Goal: Transaction & Acquisition: Purchase product/service

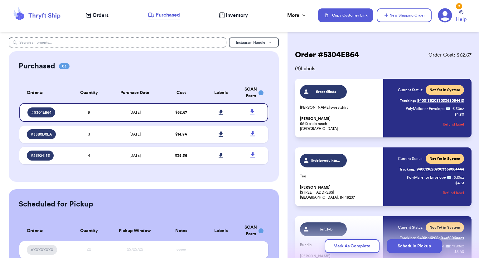
drag, startPoint x: 91, startPoint y: 16, endPoint x: 89, endPoint y: 26, distance: 10.8
click at [91, 16] on div "Orders" at bounding box center [97, 15] width 22 height 7
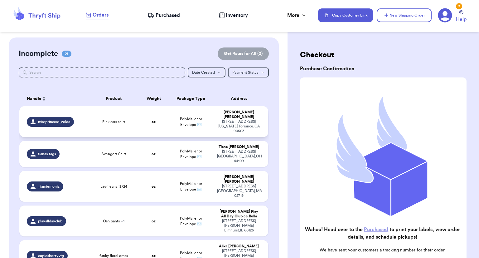
click at [189, 119] on span "PolyMailer or Envelope ✉️" at bounding box center [191, 121] width 22 height 9
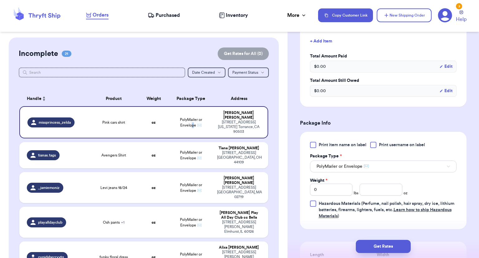
scroll to position [187, 0]
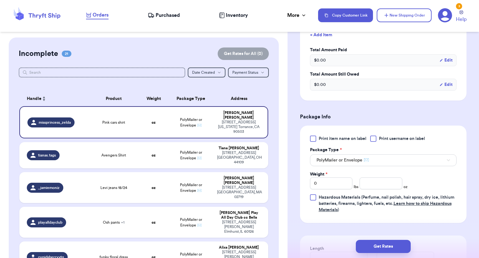
click at [330, 142] on span "Print item name on label" at bounding box center [343, 138] width 48 height 6
click at [0, 0] on input "Print item name on label" at bounding box center [0, 0] width 0 height 0
click at [385, 189] on input "number" at bounding box center [380, 183] width 43 height 12
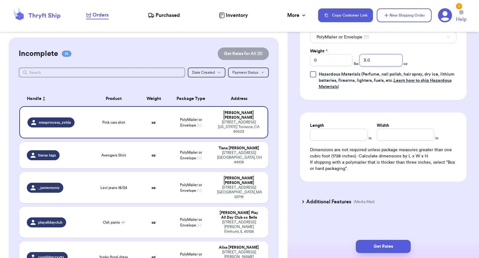
type input "3.0"
click at [323, 136] on input "Length" at bounding box center [338, 134] width 57 height 12
type input "9"
click at [387, 134] on input "Width *" at bounding box center [405, 134] width 57 height 12
type input "6"
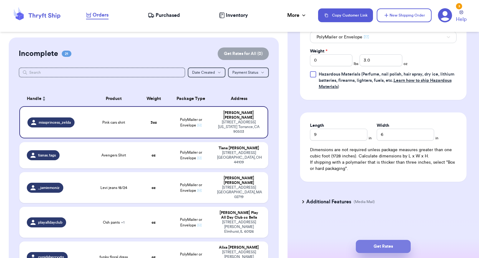
click at [391, 242] on button "Get Rates" at bounding box center [383, 245] width 55 height 13
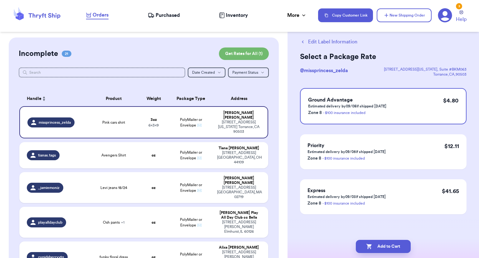
scroll to position [0, 0]
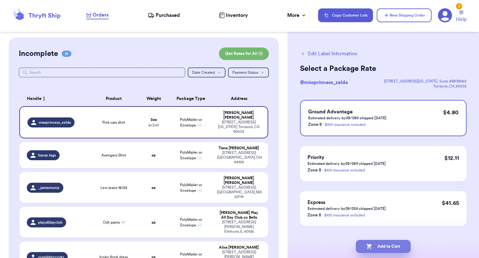
drag, startPoint x: 391, startPoint y: 246, endPoint x: 390, endPoint y: 243, distance: 3.6
click at [391, 247] on button "Add to Cart" at bounding box center [383, 245] width 55 height 13
checkbox input "true"
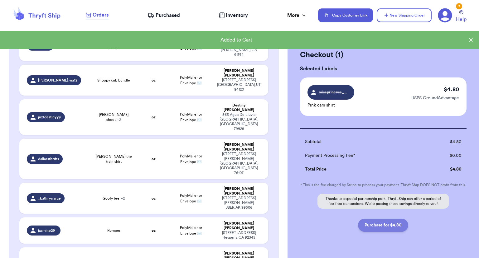
click at [390, 226] on button "Purchase for $4.80" at bounding box center [383, 224] width 50 height 13
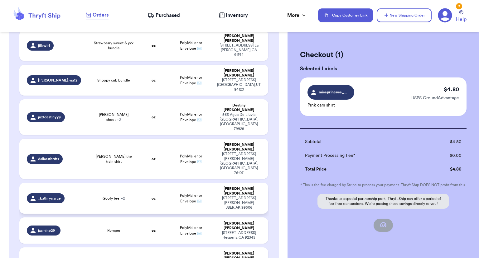
checkbox input "false"
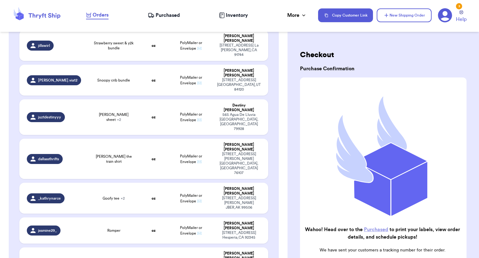
checkbox input "true"
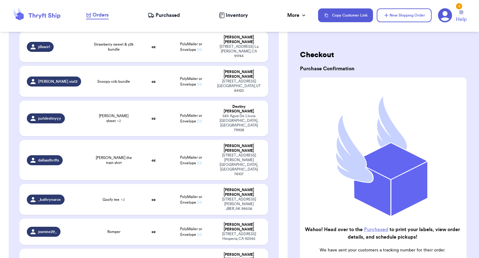
click at [172, 13] on span "Purchased" at bounding box center [168, 15] width 24 height 7
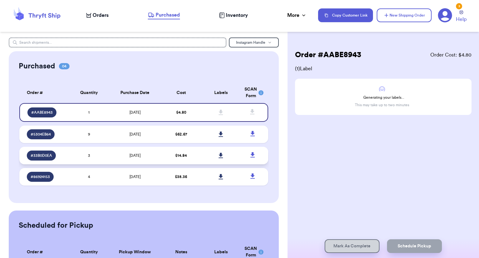
click at [208, 150] on td at bounding box center [221, 155] width 40 height 17
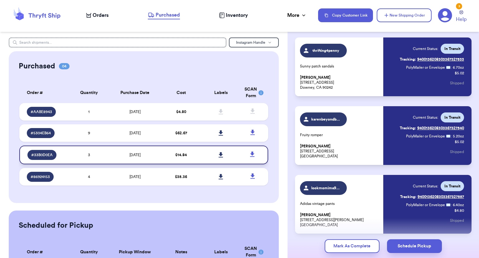
scroll to position [4, 0]
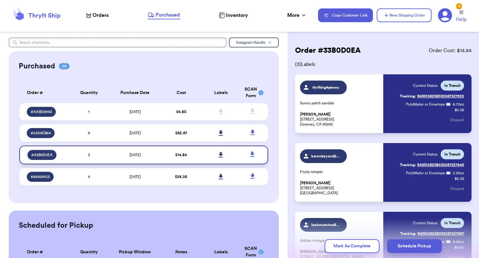
drag, startPoint x: 207, startPoint y: 179, endPoint x: 228, endPoint y: 160, distance: 28.0
click at [207, 179] on td at bounding box center [221, 176] width 40 height 17
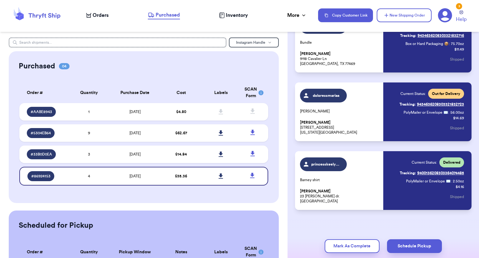
scroll to position [135, 0]
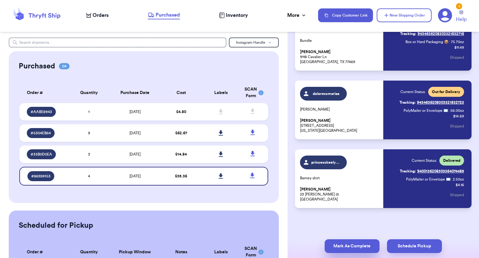
click at [366, 247] on button "Mark As Complete" at bounding box center [352, 246] width 55 height 14
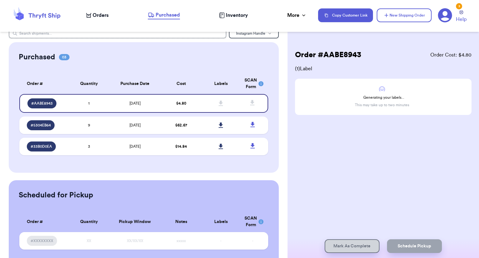
scroll to position [0, 0]
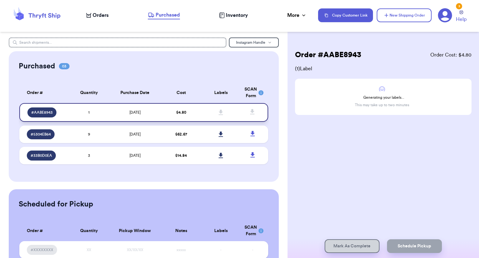
click at [219, 113] on icon at bounding box center [221, 112] width 5 height 6
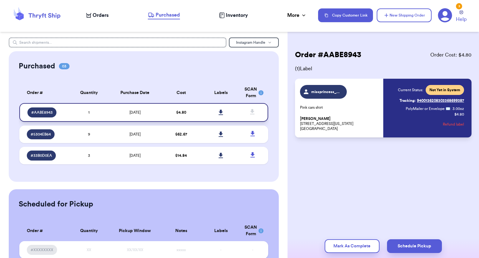
click at [215, 108] on link at bounding box center [221, 112] width 14 height 14
